Goal: Task Accomplishment & Management: Manage account settings

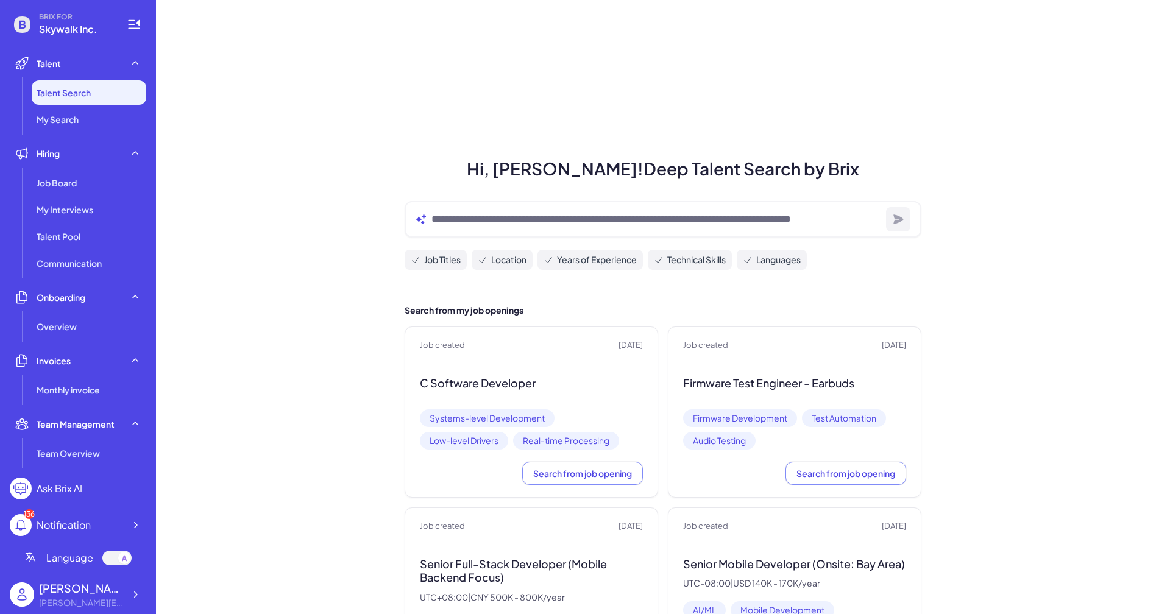
click at [68, 196] on ul "Job Board My Interviews Talent Pool Communication" at bounding box center [78, 223] width 136 height 105
click at [74, 194] on div "Job Board" at bounding box center [89, 183] width 115 height 24
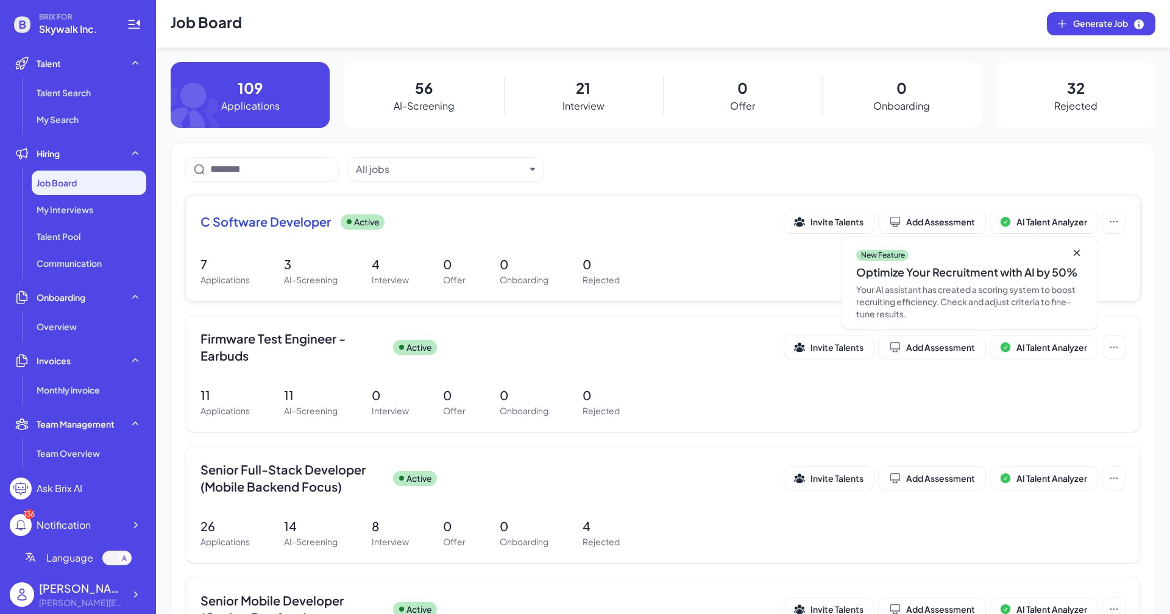
click at [514, 208] on div "C Software Developer Active Invite Talents Add Assessment AI Talent Analyzer Ne…" at bounding box center [663, 248] width 954 height 105
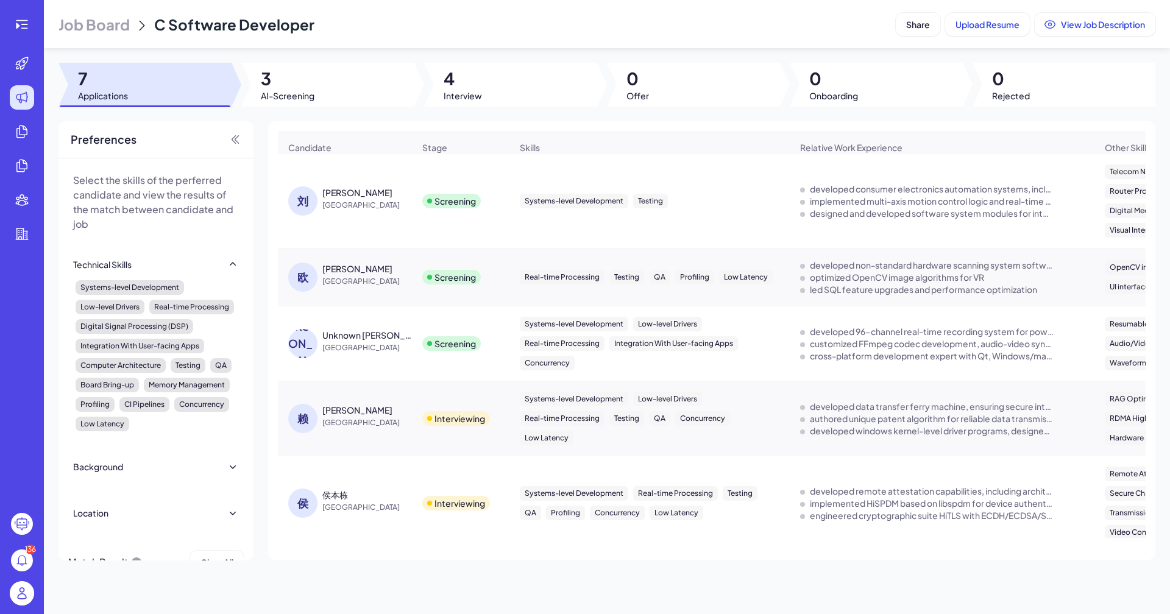
click at [485, 86] on div at bounding box center [510, 85] width 173 height 44
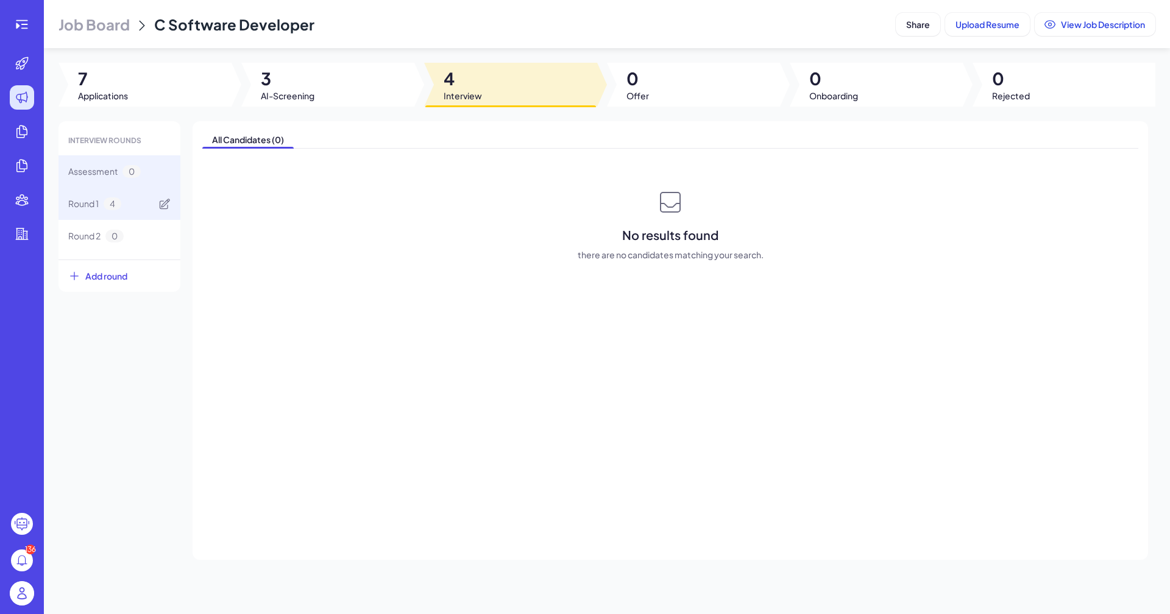
click at [124, 206] on div "Round 1 4" at bounding box center [119, 204] width 122 height 32
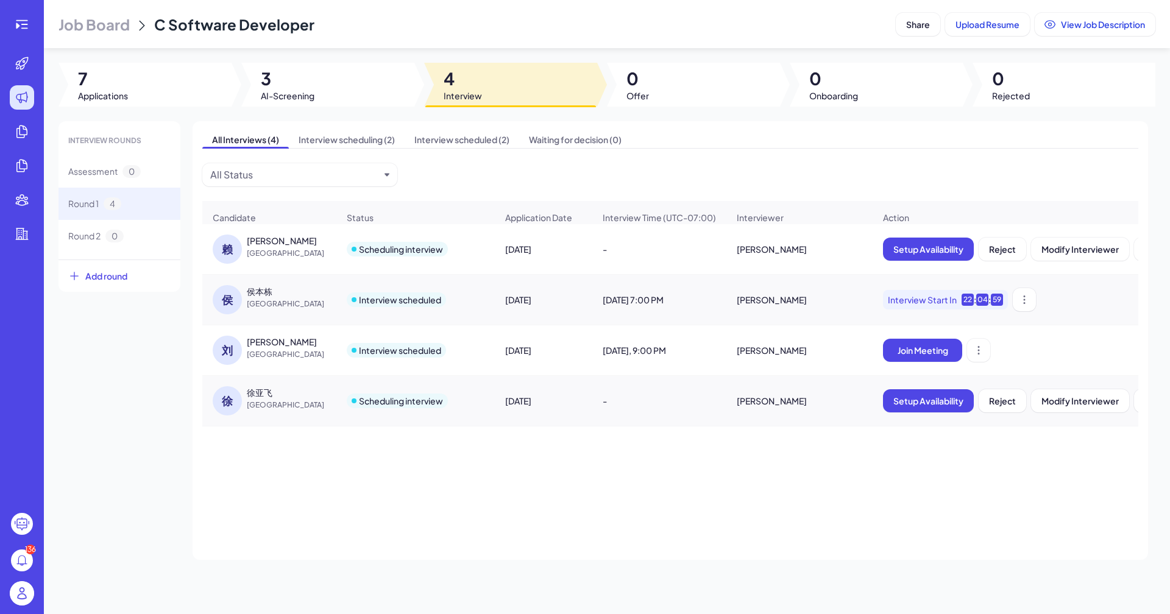
click at [637, 354] on div "[DATE], 9:00 PM" at bounding box center [659, 350] width 133 height 34
click at [265, 341] on div "[PERSON_NAME]" at bounding box center [282, 342] width 70 height 12
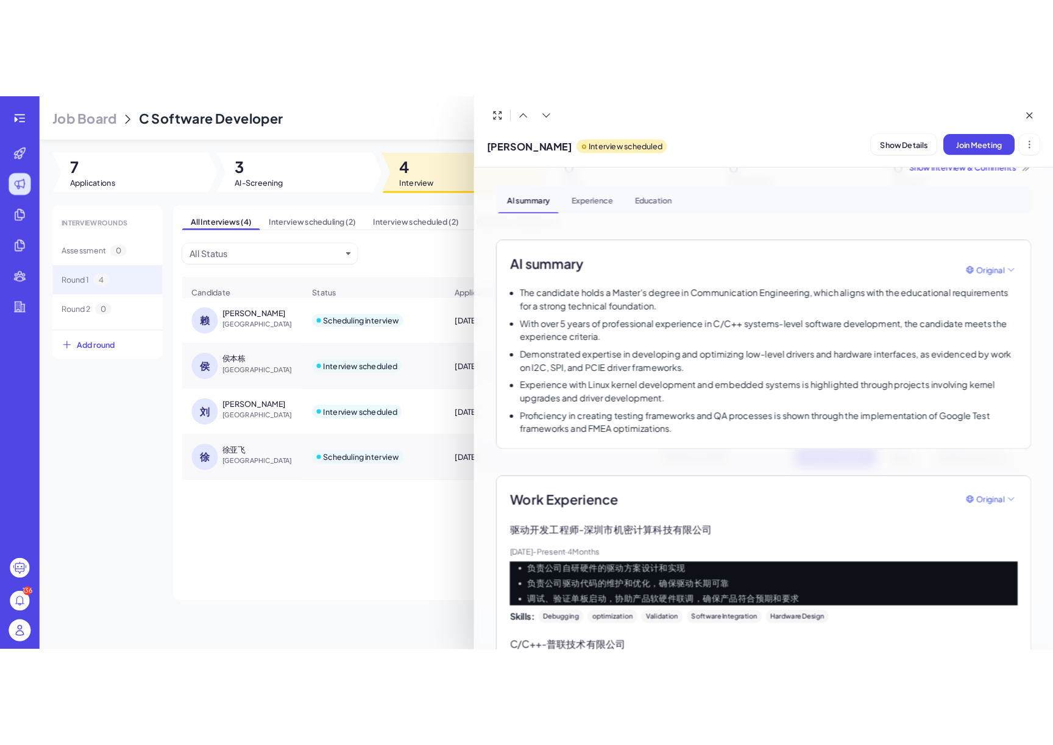
scroll to position [22, 0]
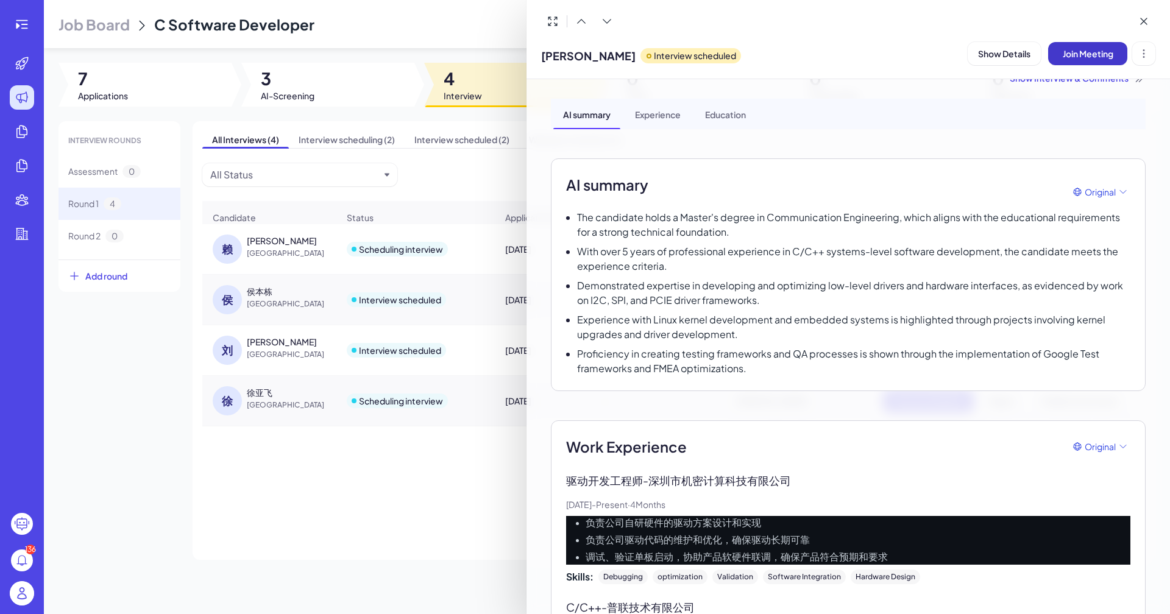
click at [1052, 55] on span "Join Meeting" at bounding box center [1087, 53] width 51 height 11
click at [337, 235] on div at bounding box center [585, 307] width 1170 height 614
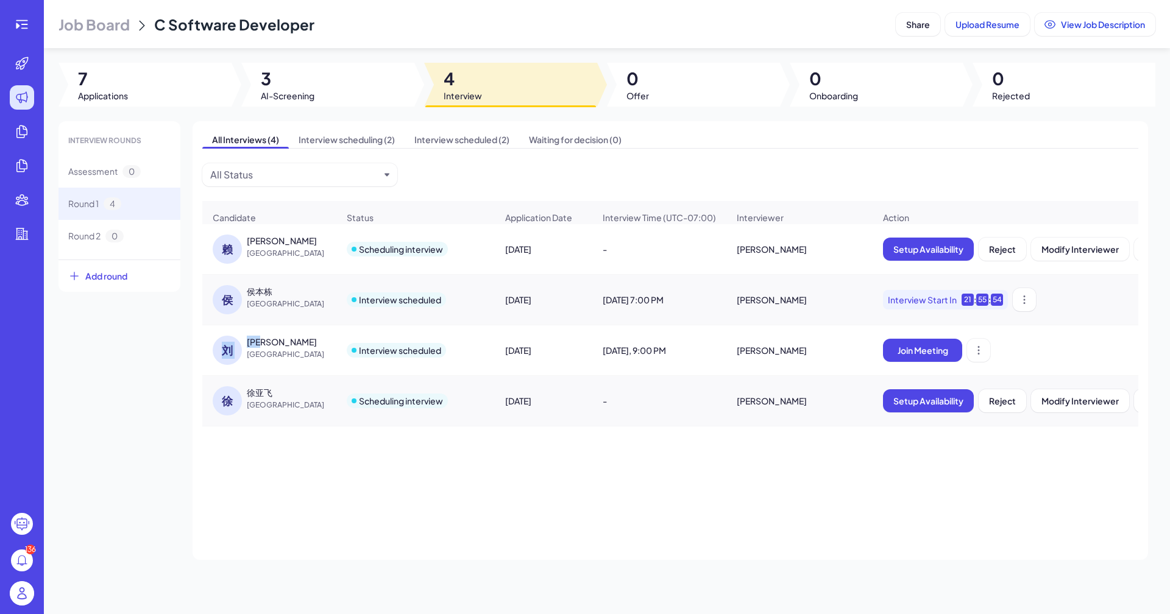
drag, startPoint x: 288, startPoint y: 337, endPoint x: 238, endPoint y: 338, distance: 50.6
click at [238, 338] on div "[PERSON_NAME]" at bounding box center [275, 350] width 125 height 29
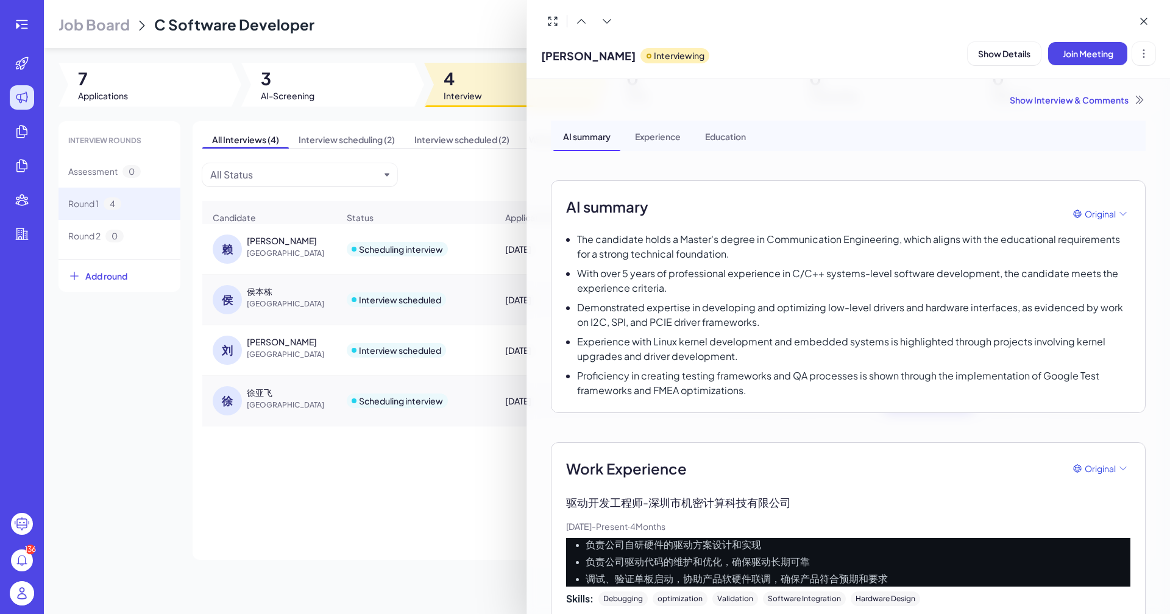
click at [298, 344] on div at bounding box center [585, 307] width 1170 height 614
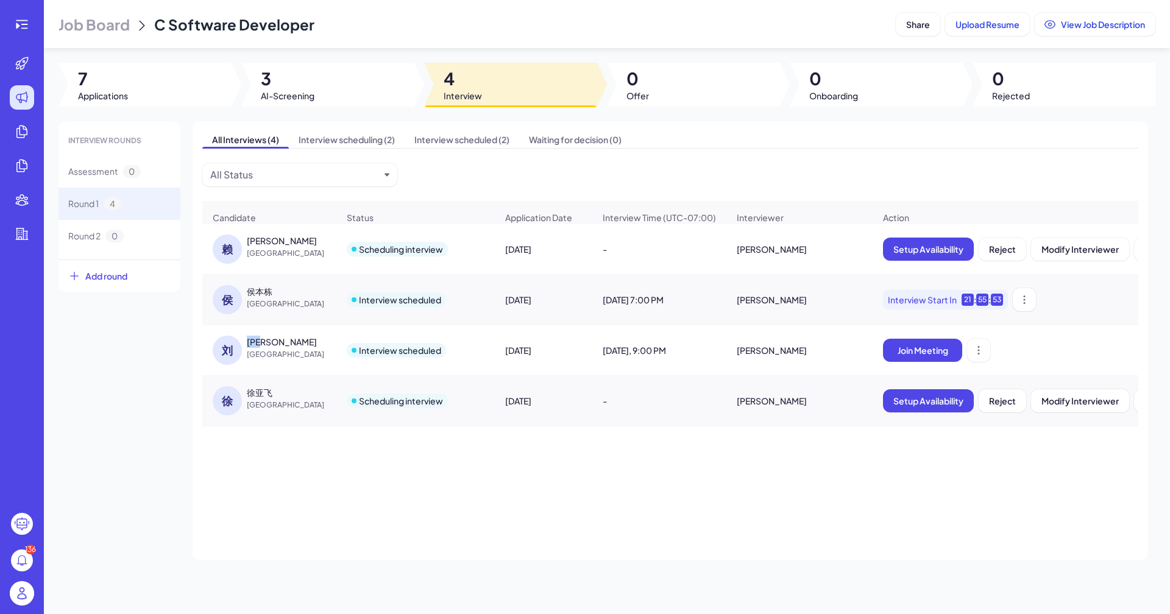
drag, startPoint x: 292, startPoint y: 344, endPoint x: 249, endPoint y: 344, distance: 43.9
click at [249, 344] on div "[PERSON_NAME]" at bounding box center [292, 342] width 91 height 12
copy div "[PERSON_NAME]"
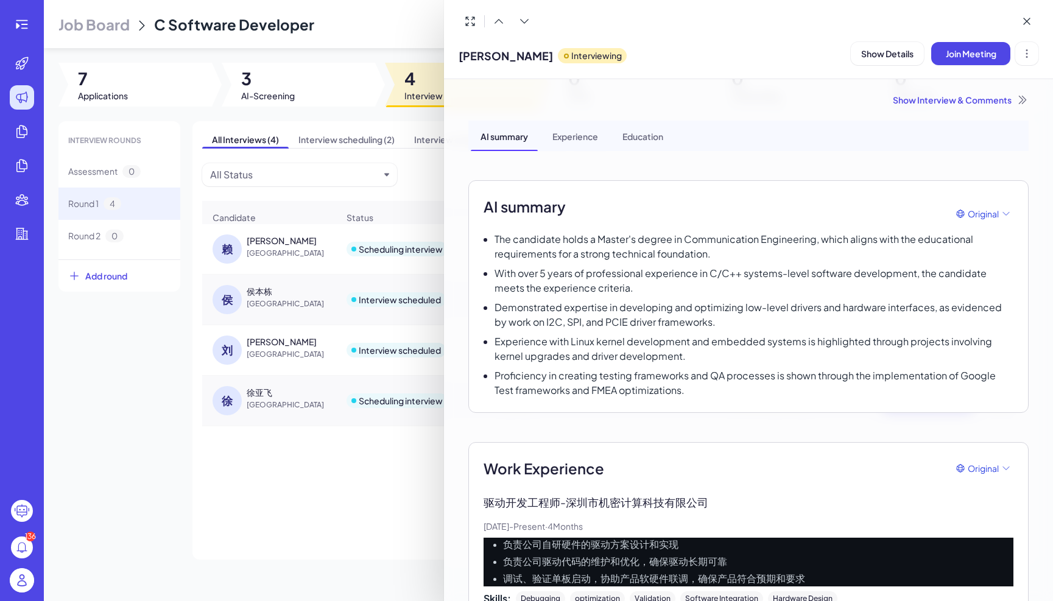
drag, startPoint x: 150, startPoint y: 300, endPoint x: 191, endPoint y: 241, distance: 71.5
click at [150, 300] on div at bounding box center [526, 300] width 1053 height 601
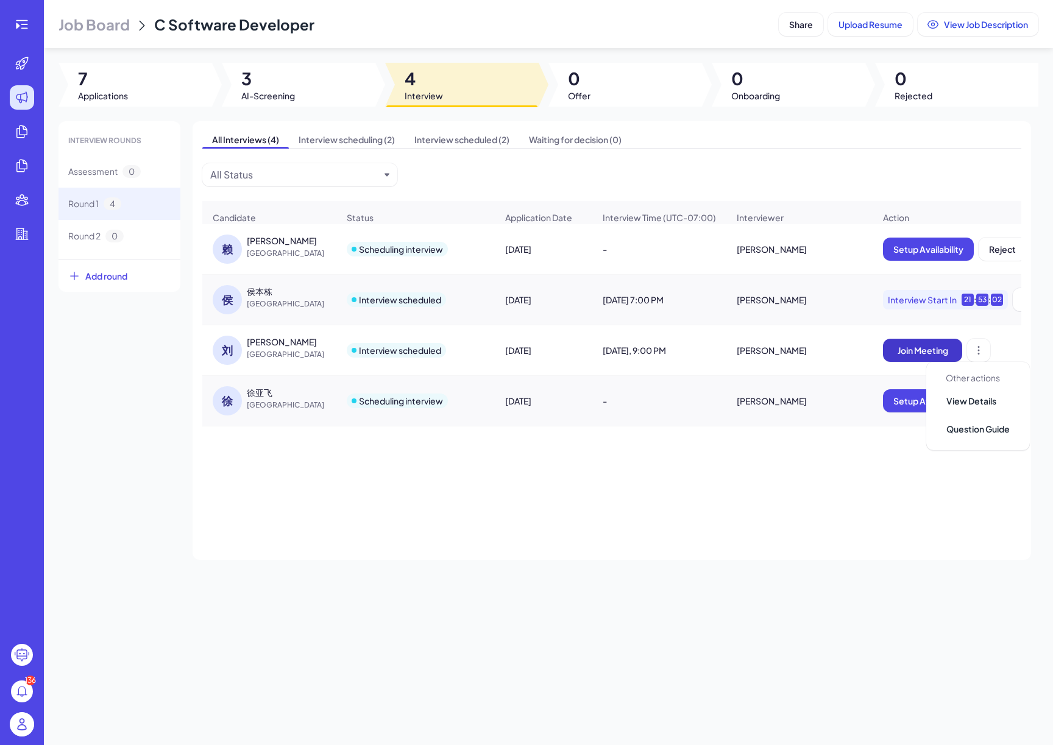
click at [939, 345] on span "Join Meeting" at bounding box center [922, 350] width 51 height 11
drag, startPoint x: 269, startPoint y: 259, endPoint x: 231, endPoint y: 249, distance: 39.3
click at [269, 259] on div "[PERSON_NAME]则威 [GEOGRAPHIC_DATA]" at bounding box center [275, 249] width 125 height 29
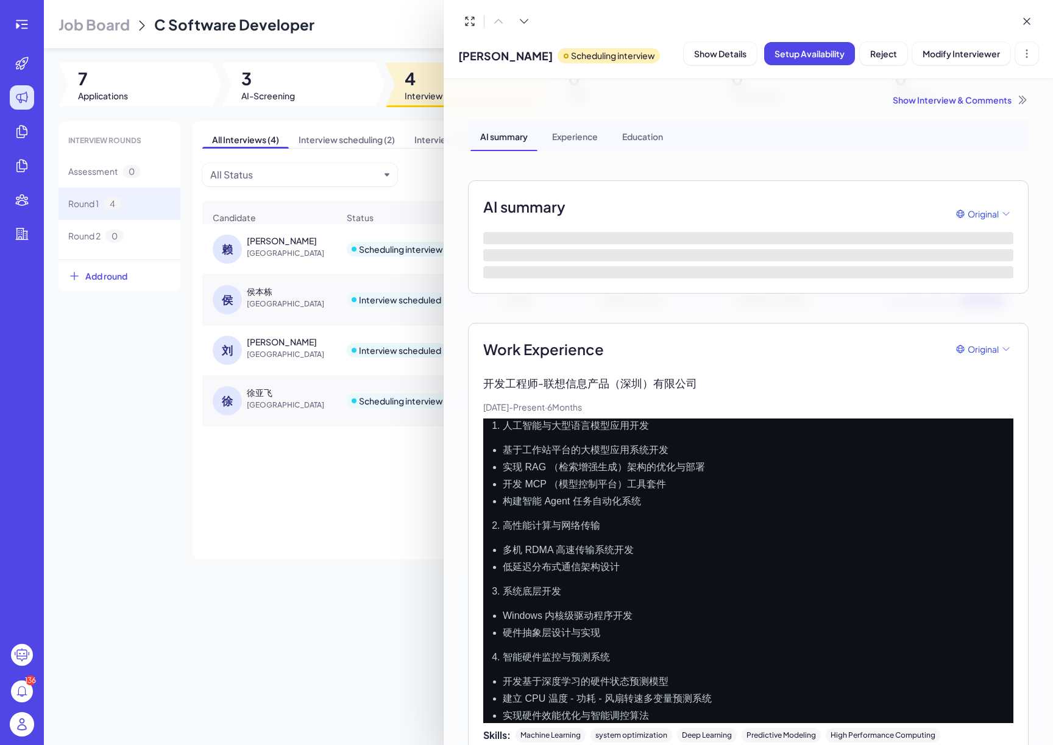
click at [269, 316] on div at bounding box center [526, 372] width 1053 height 745
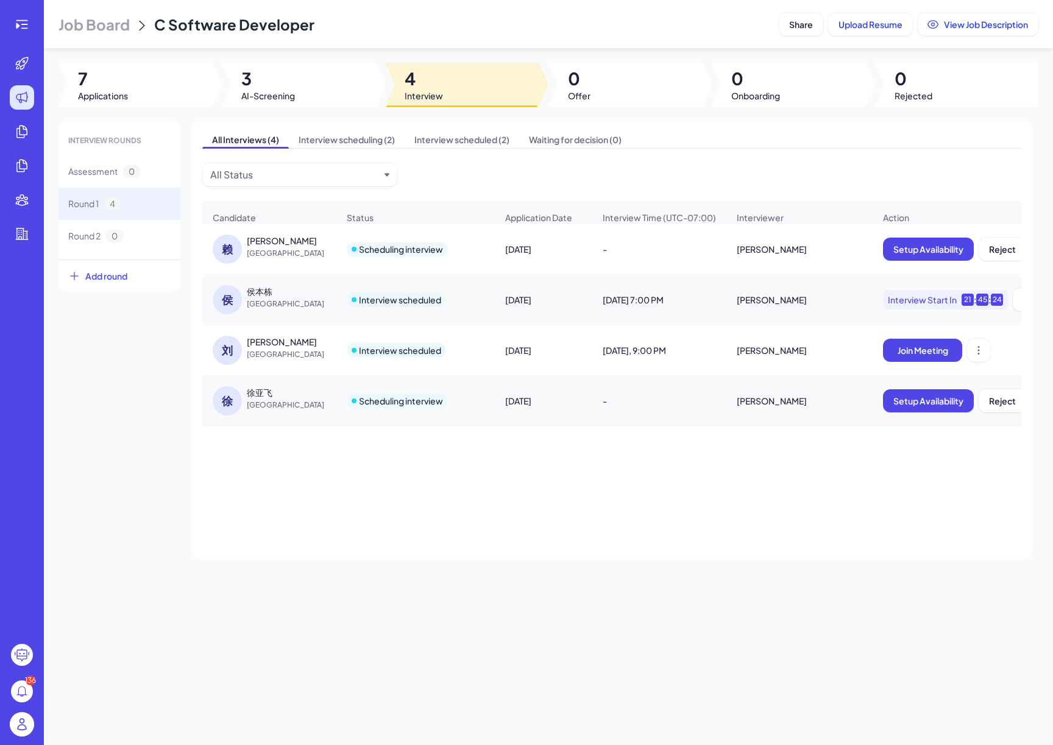
click at [230, 301] on div "侯" at bounding box center [227, 299] width 29 height 29
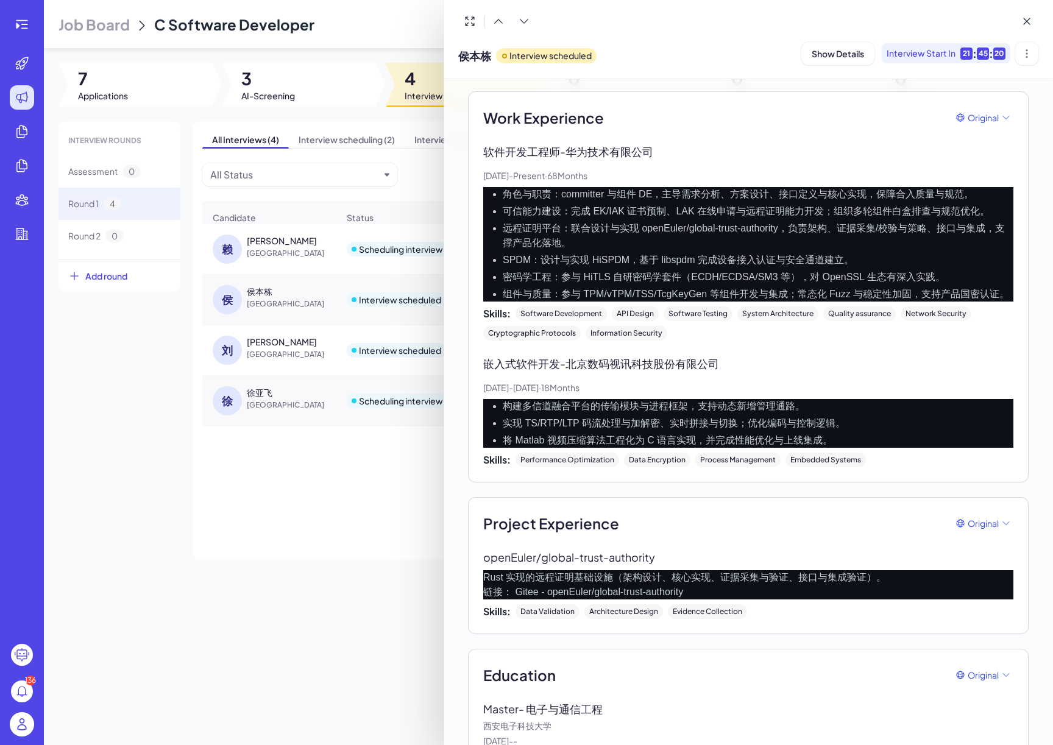
scroll to position [230, 0]
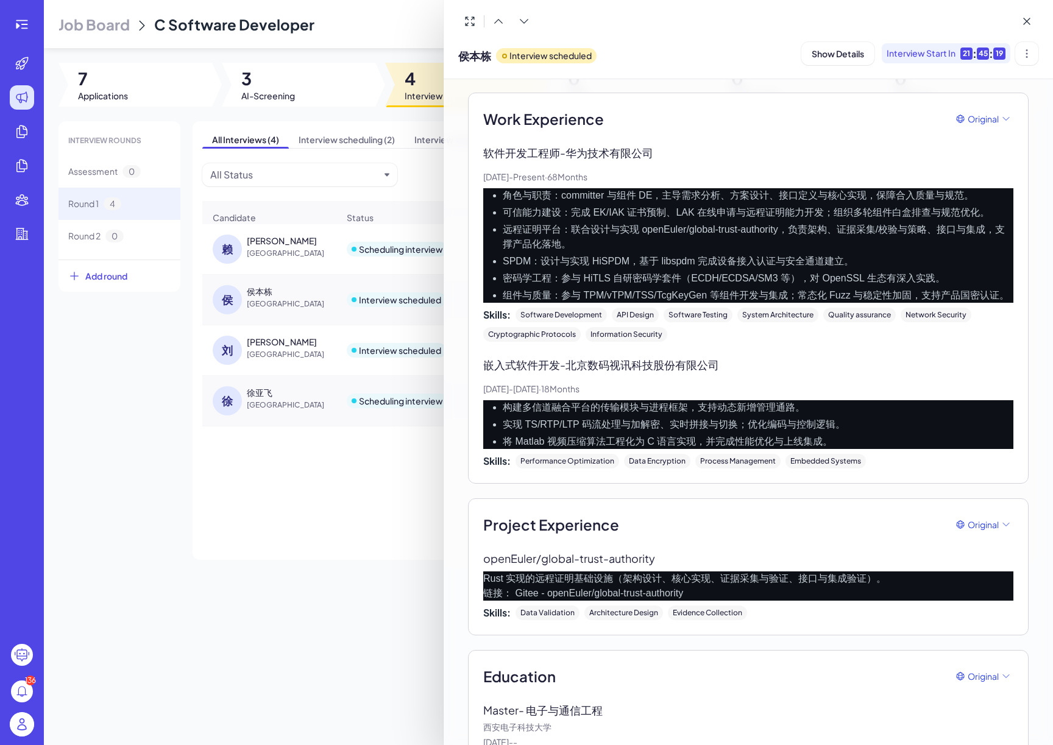
click at [298, 422] on div at bounding box center [526, 372] width 1053 height 745
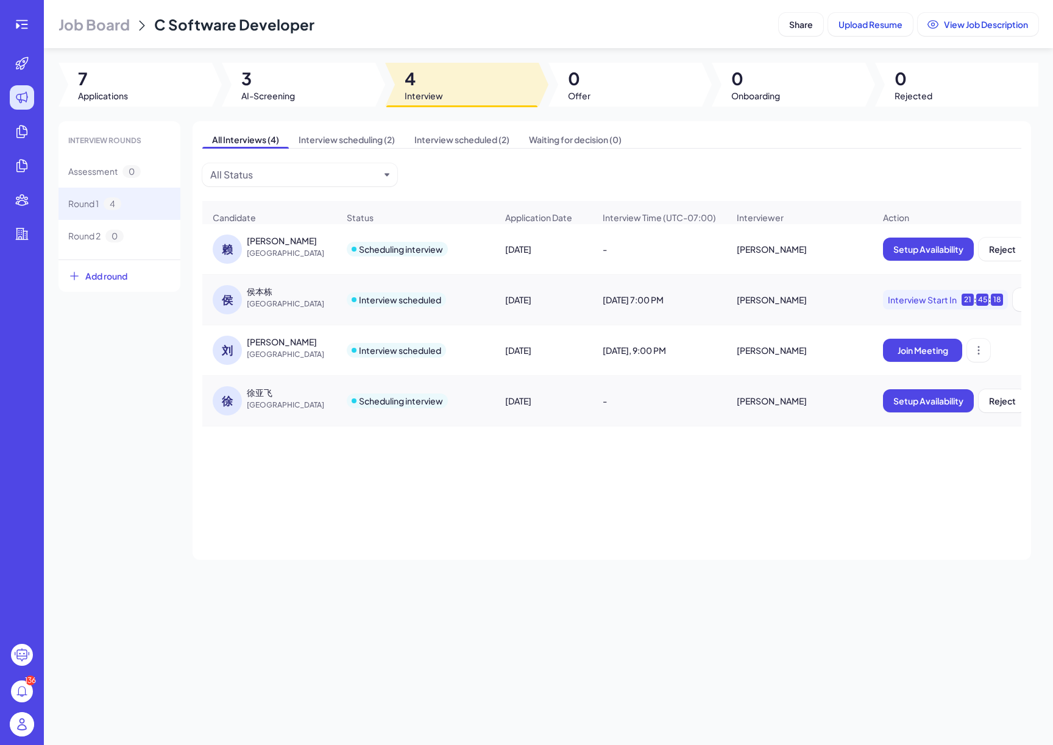
click at [225, 352] on div "刘" at bounding box center [227, 350] width 29 height 29
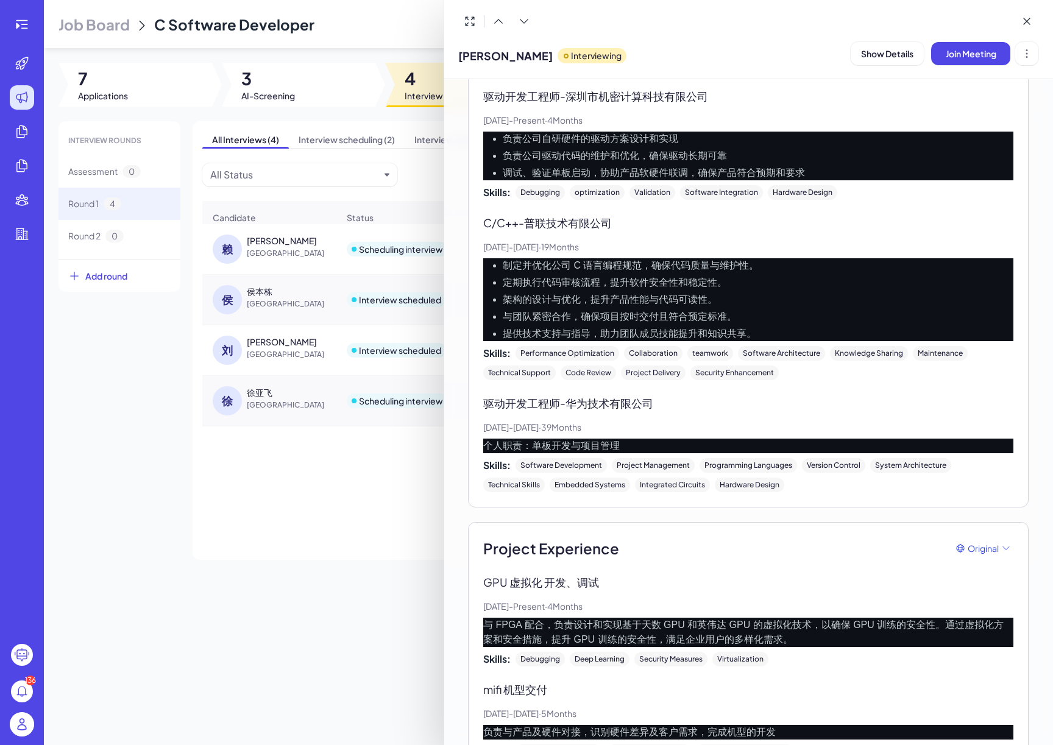
scroll to position [405, 0]
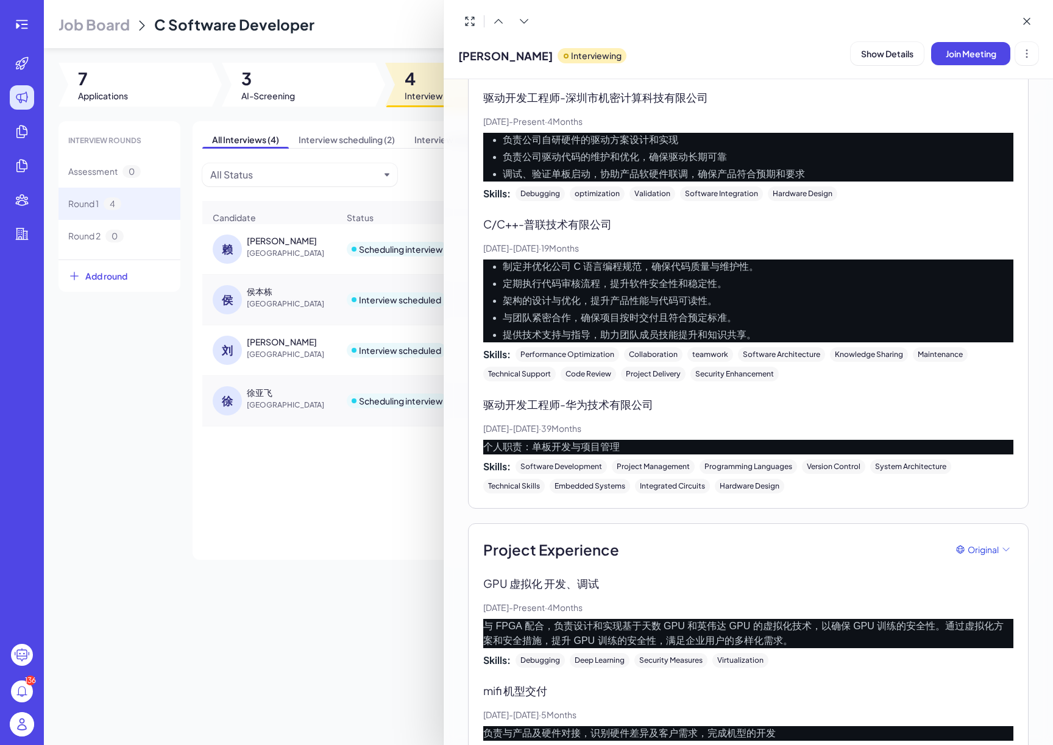
click at [695, 288] on li "定期执行代码审核流程，提升软件安全性和稳定性。" at bounding box center [758, 284] width 510 height 15
click at [710, 301] on li "架构的设计与优化，提升产品性能与代码可读性。" at bounding box center [758, 301] width 510 height 15
click at [770, 255] on div "C/C++ - 普联技术有限公司 [DATE] - [DATE] · 19 Months 制定并优化公司 C 语言编程规范，确保代码质量与维护性。 定期执行代…" at bounding box center [748, 299] width 530 height 166
click at [313, 61] on div at bounding box center [526, 372] width 1053 height 745
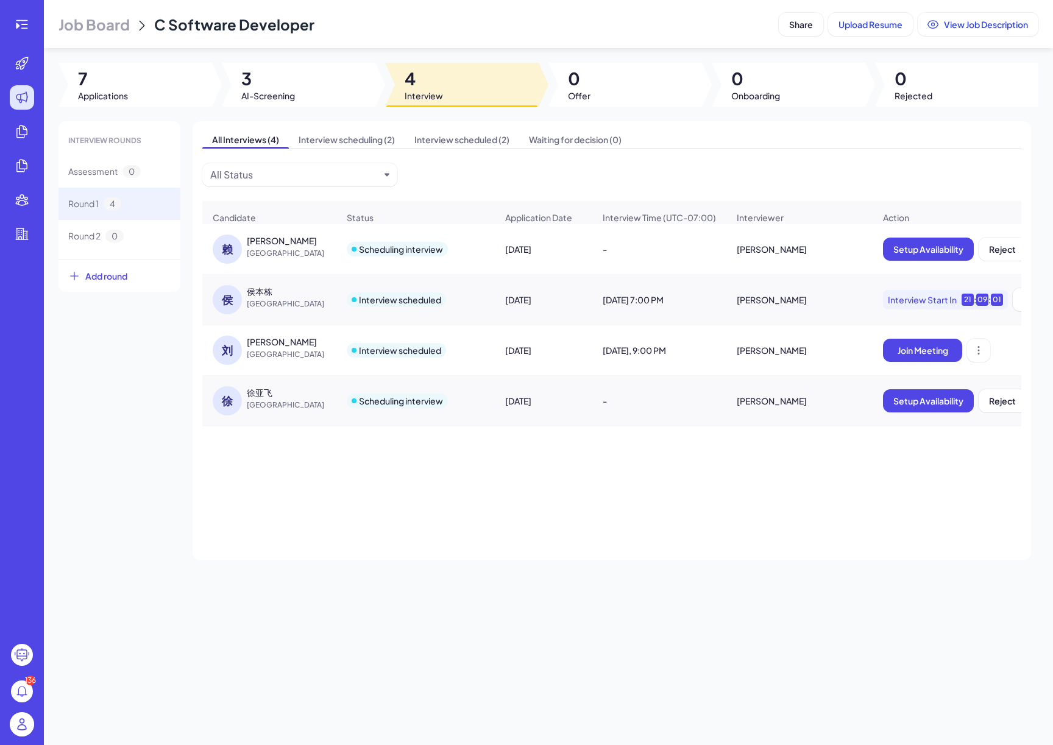
click at [330, 51] on div "Job Board C Software Developer Share Upload Resume View Job Description 7 Appli…" at bounding box center [548, 372] width 1009 height 745
click at [249, 342] on div "[PERSON_NAME]" at bounding box center [292, 342] width 91 height 12
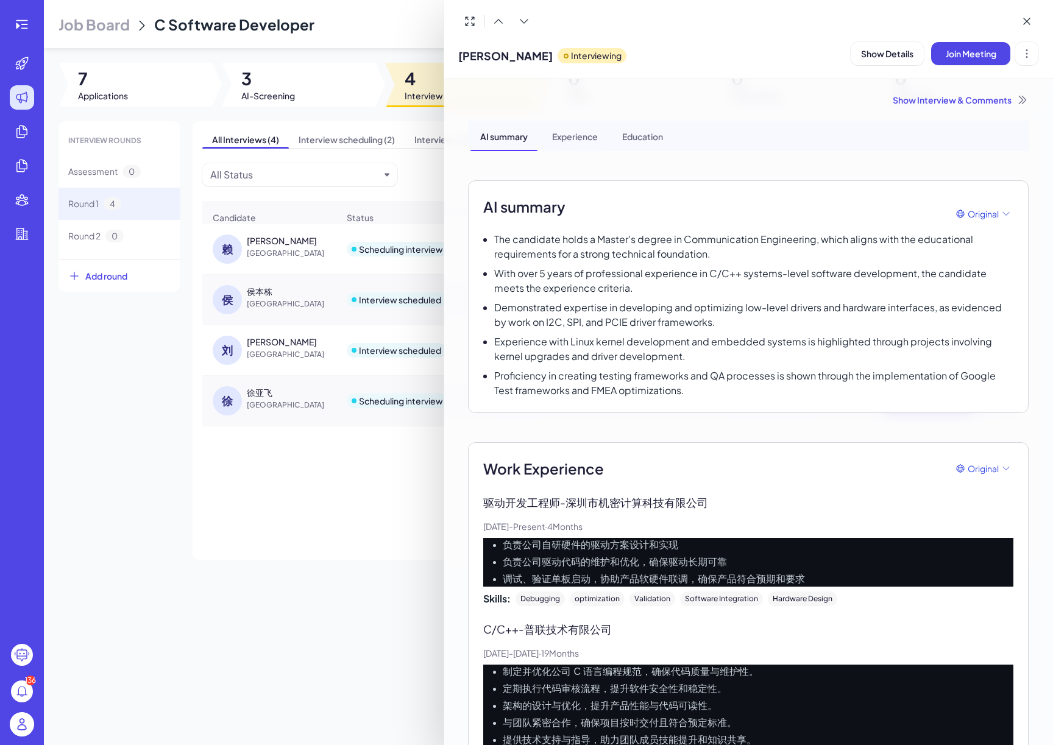
drag, startPoint x: 286, startPoint y: 343, endPoint x: 242, endPoint y: 341, distance: 43.3
click at [242, 341] on div at bounding box center [526, 372] width 1053 height 745
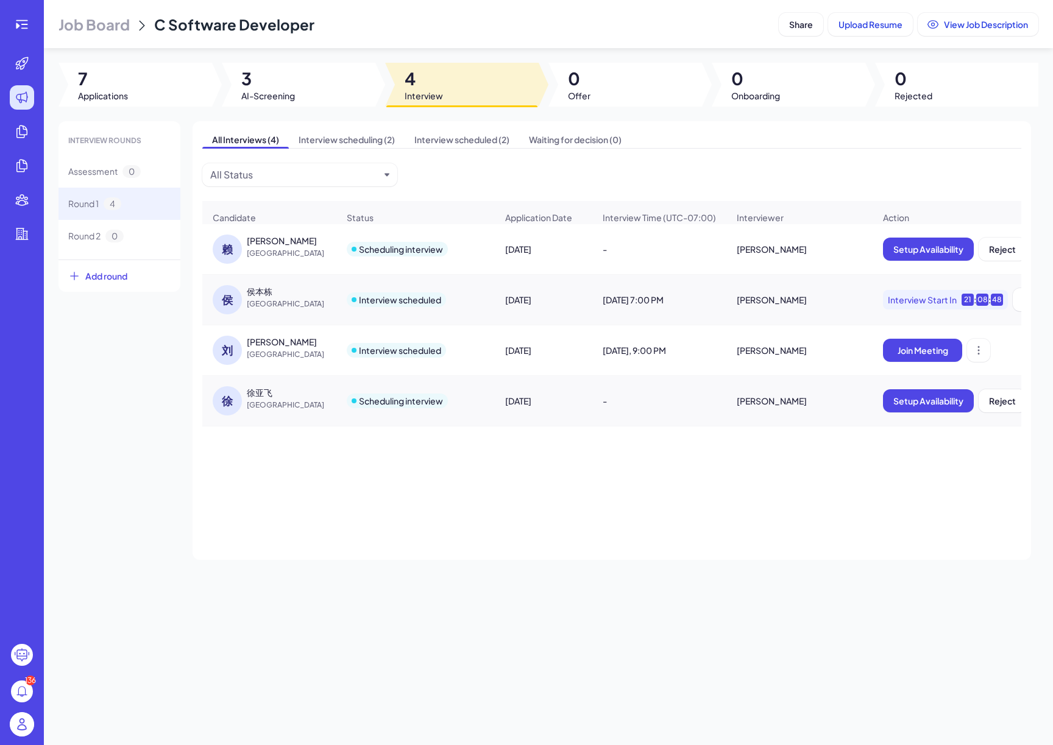
click at [267, 342] on div "[PERSON_NAME]" at bounding box center [282, 342] width 70 height 12
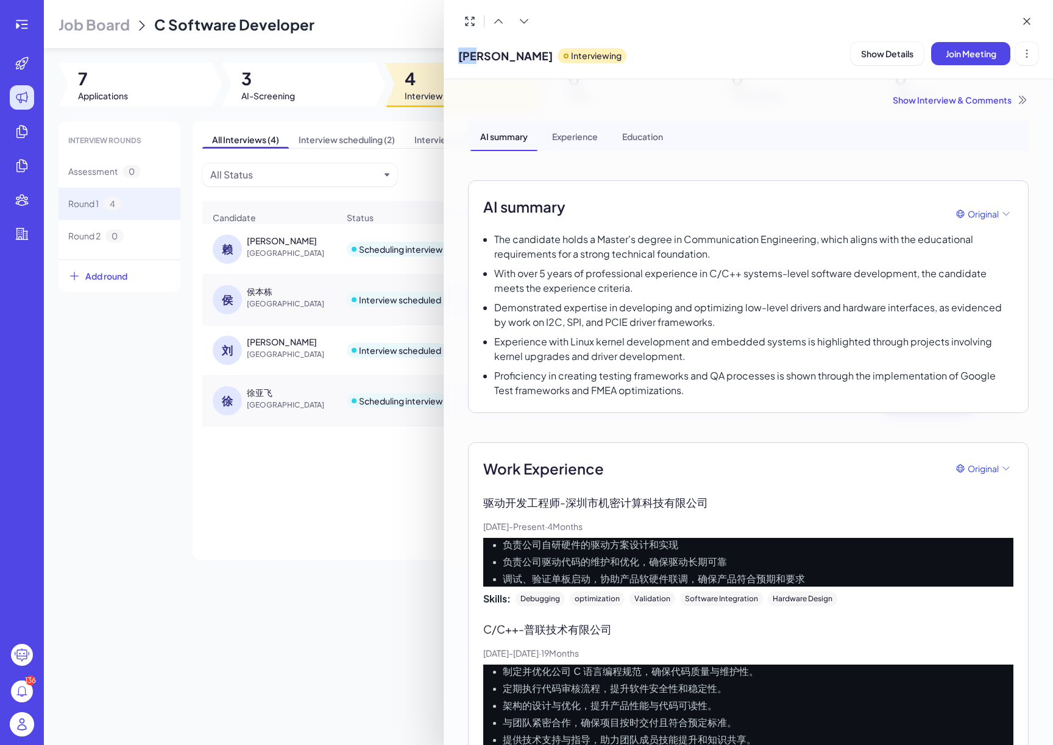
drag, startPoint x: 489, startPoint y: 57, endPoint x: 461, endPoint y: 58, distance: 27.4
click at [461, 58] on span "[PERSON_NAME]" at bounding box center [505, 56] width 94 height 16
copy span "[PERSON_NAME]"
